Goal: Task Accomplishment & Management: Use online tool/utility

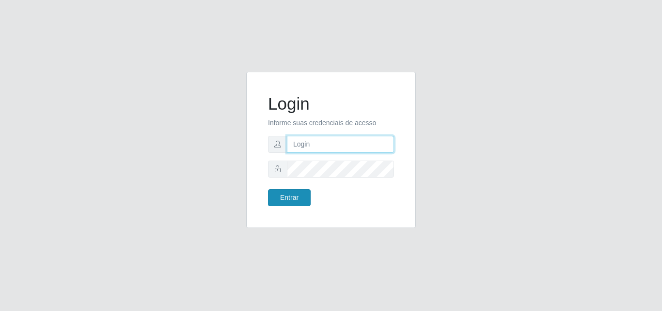
type input "[PERSON_NAME]"
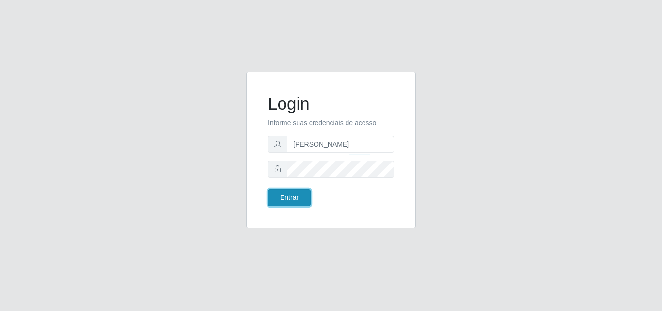
click at [291, 202] on button "Entrar" at bounding box center [289, 197] width 43 height 17
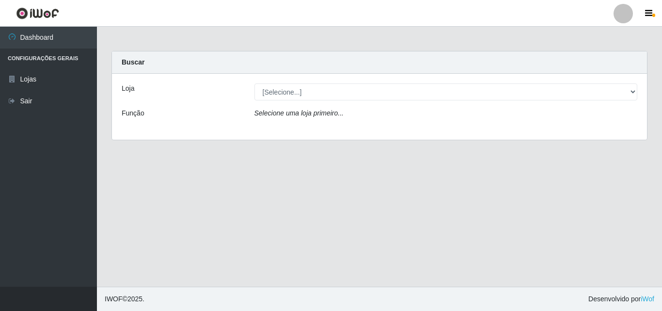
click at [324, 102] on div "Loja [Selecione...] Supermercado [GEOGRAPHIC_DATA] - Unidade Centro Função Sele…" at bounding box center [379, 107] width 535 height 66
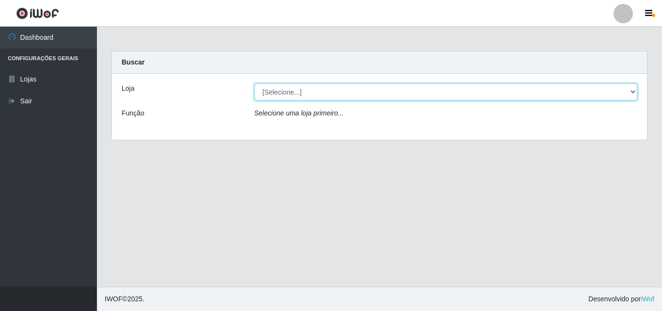
click at [320, 97] on select "[Selecione...] Supermercado [GEOGRAPHIC_DATA]" at bounding box center [447, 91] width 384 height 17
select select "166"
click at [255, 83] on select "[Selecione...] Supermercado [GEOGRAPHIC_DATA]" at bounding box center [447, 91] width 384 height 17
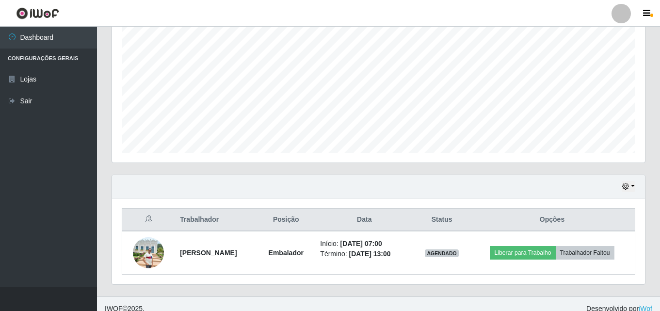
scroll to position [204, 0]
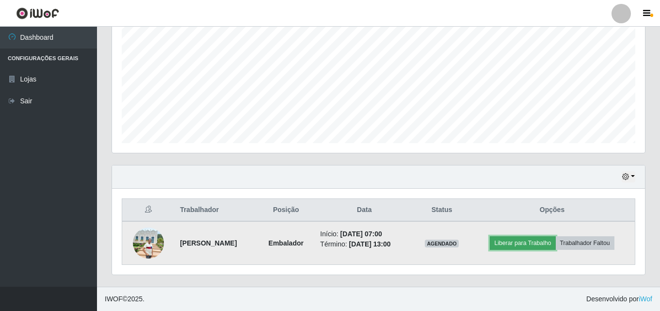
click at [508, 246] on button "Liberar para Trabalho" at bounding box center [522, 243] width 65 height 14
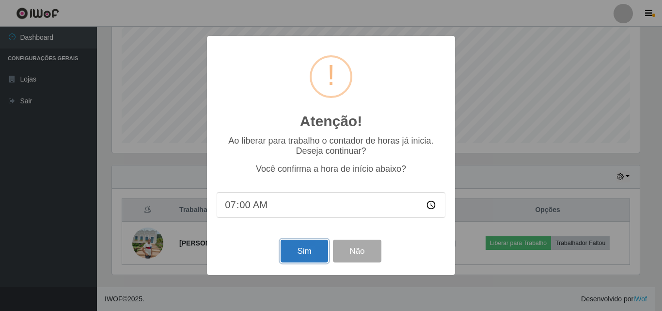
click at [286, 251] on button "Sim" at bounding box center [304, 251] width 47 height 23
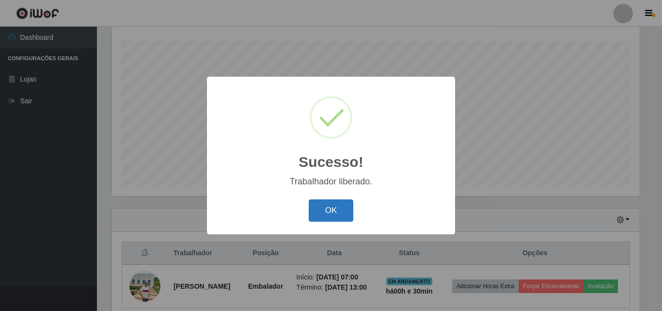
click at [349, 203] on button "OK" at bounding box center [331, 210] width 45 height 23
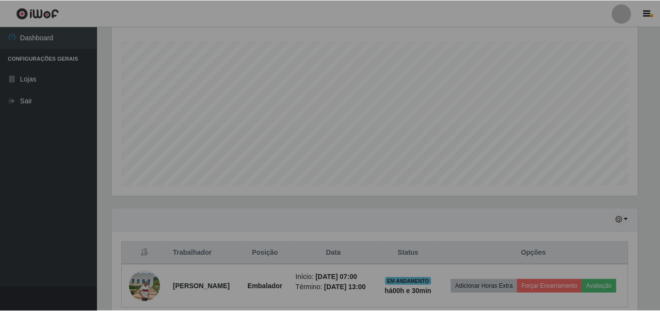
scroll to position [201, 533]
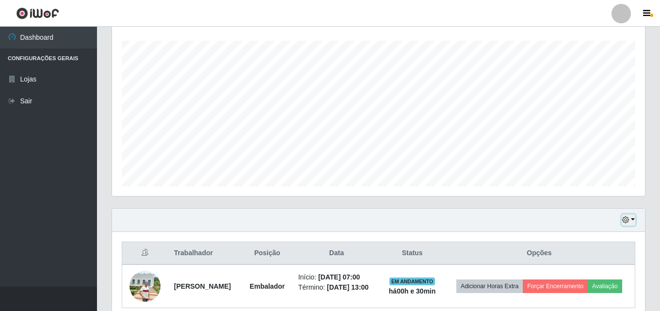
click at [633, 221] on button "button" at bounding box center [629, 219] width 14 height 11
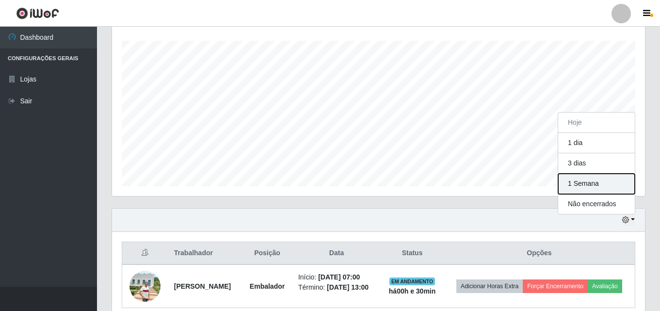
click at [592, 181] on button "1 Semana" at bounding box center [596, 184] width 77 height 20
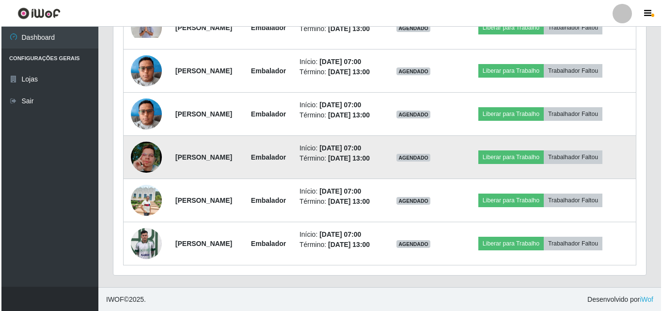
scroll to position [597, 0]
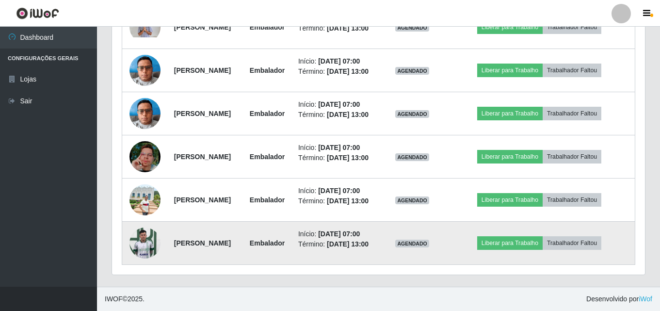
click at [134, 263] on img at bounding box center [144, 242] width 31 height 41
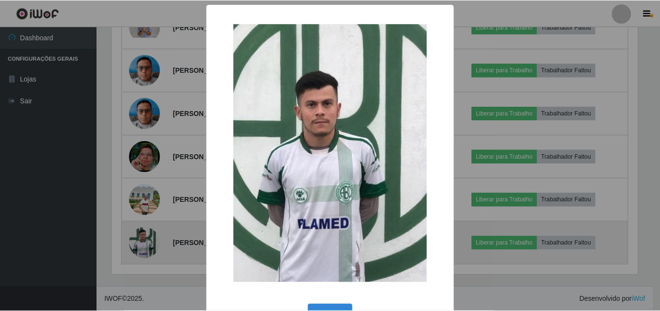
scroll to position [201, 528]
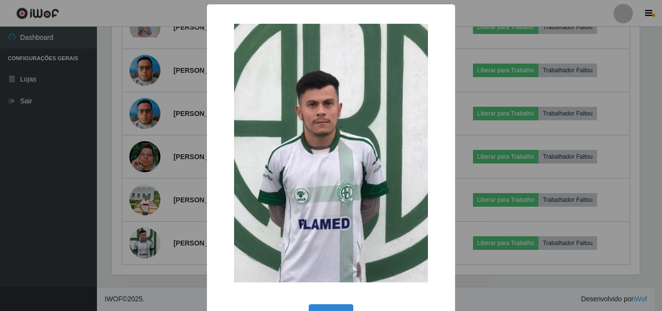
click at [108, 250] on div "× OK Cancel" at bounding box center [331, 155] width 662 height 311
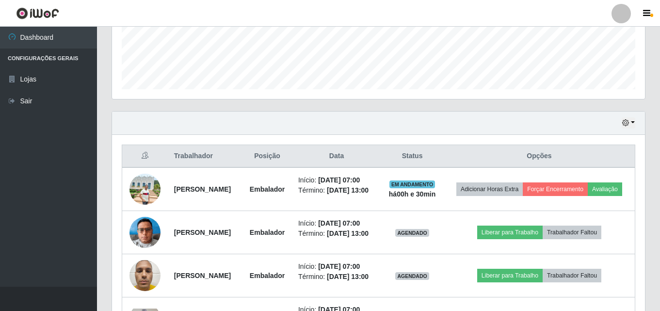
scroll to position [209, 0]
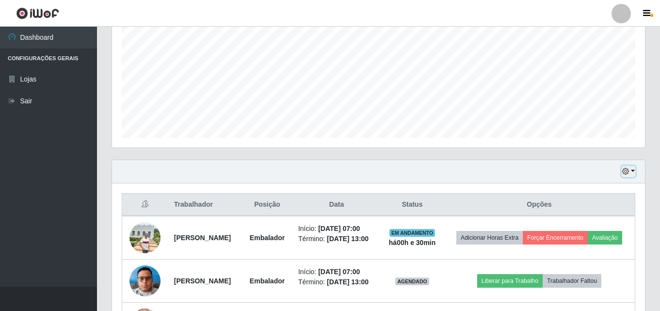
click at [625, 169] on icon "button" at bounding box center [625, 171] width 7 height 7
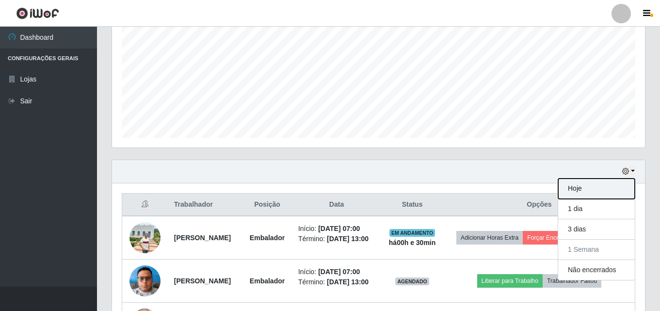
click at [589, 192] on button "Hoje" at bounding box center [596, 188] width 77 height 20
